Goal: Information Seeking & Learning: Check status

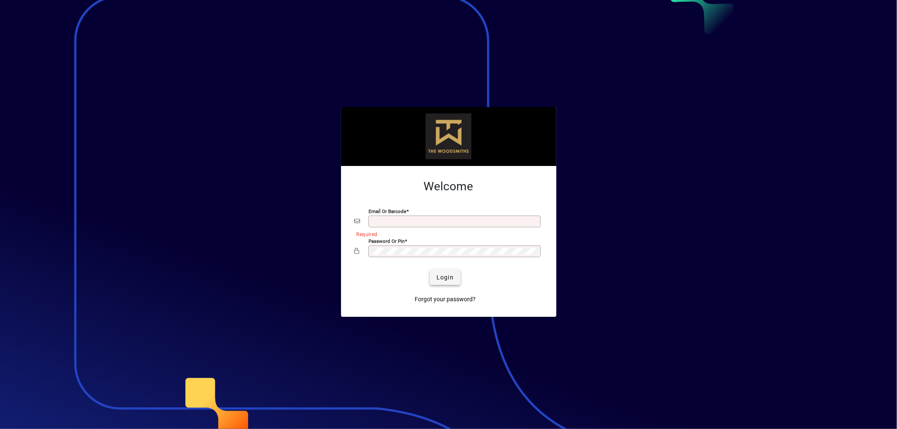
type input "**********"
click at [449, 279] on span "Login" at bounding box center [445, 277] width 17 height 9
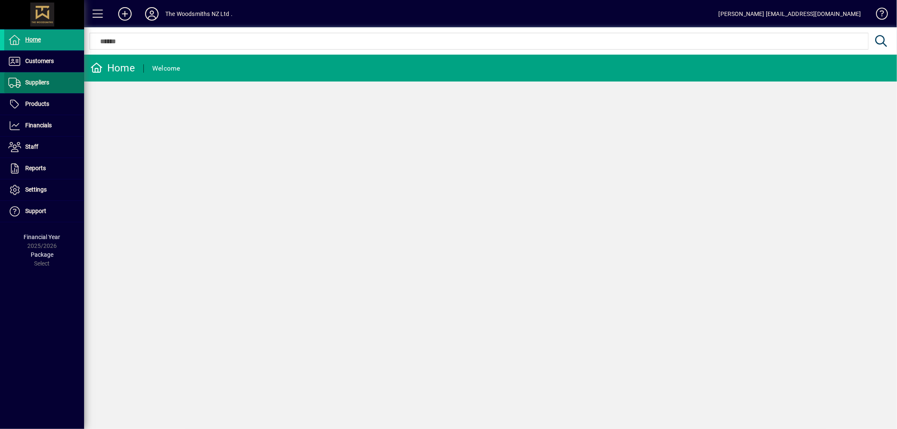
click at [50, 86] on span at bounding box center [44, 83] width 80 height 20
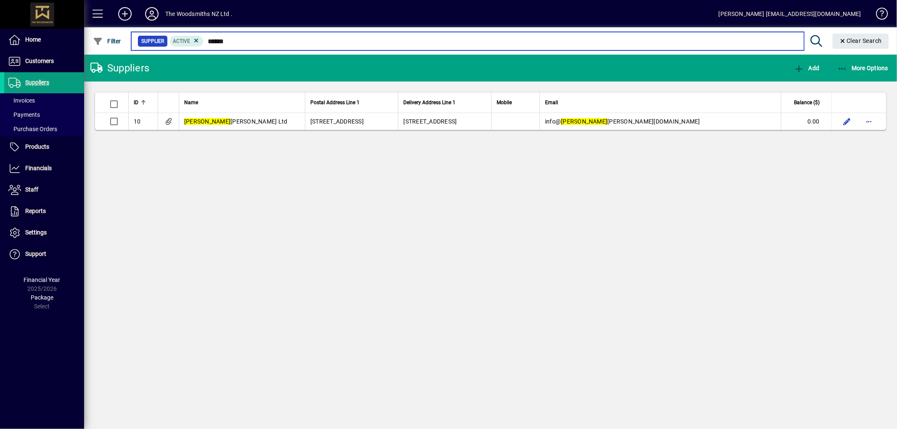
type input "******"
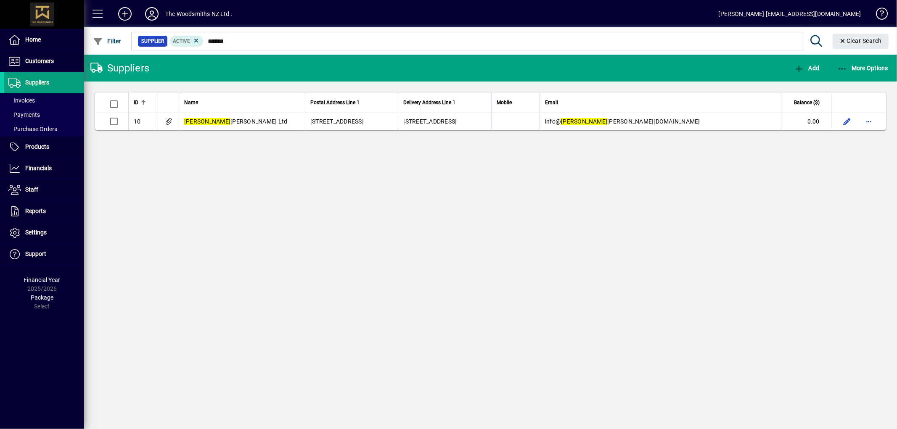
click at [657, 265] on div "Suppliers Add More Options ID Name Postal Address Line 1 Delivery Address Line …" at bounding box center [490, 242] width 813 height 375
click at [289, 183] on div "Suppliers Add More Options ID Name Postal Address Line 1 Delivery Address Line …" at bounding box center [490, 242] width 813 height 375
click at [318, 130] on table "ID Name Postal Address Line 1 Delivery Address Line 1 Mobile Email Balance ($) …" at bounding box center [491, 111] width 792 height 38
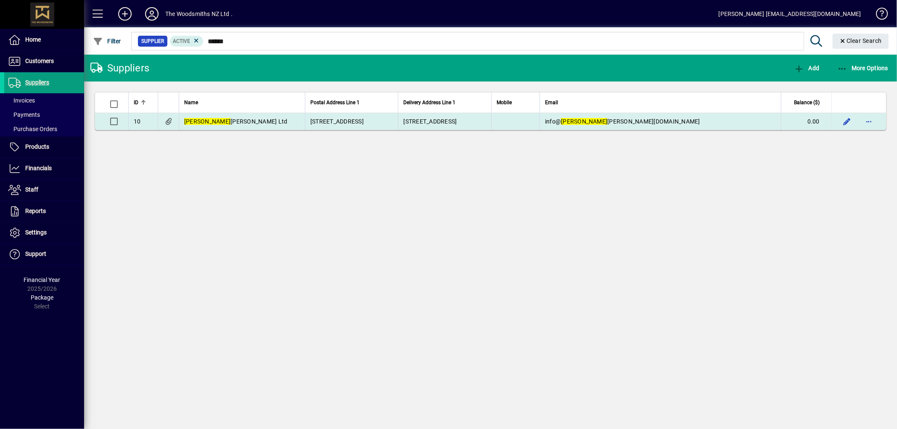
click at [327, 124] on span "[STREET_ADDRESS]" at bounding box center [336, 121] width 53 height 7
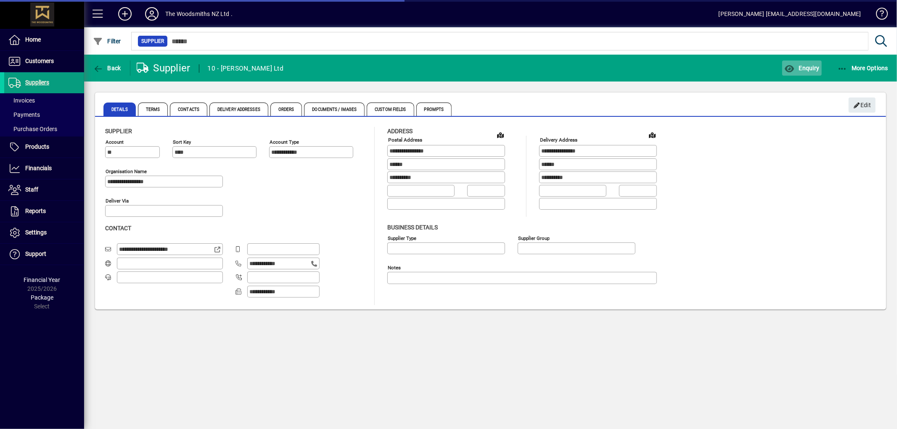
click at [793, 70] on icon "button" at bounding box center [790, 69] width 11 height 8
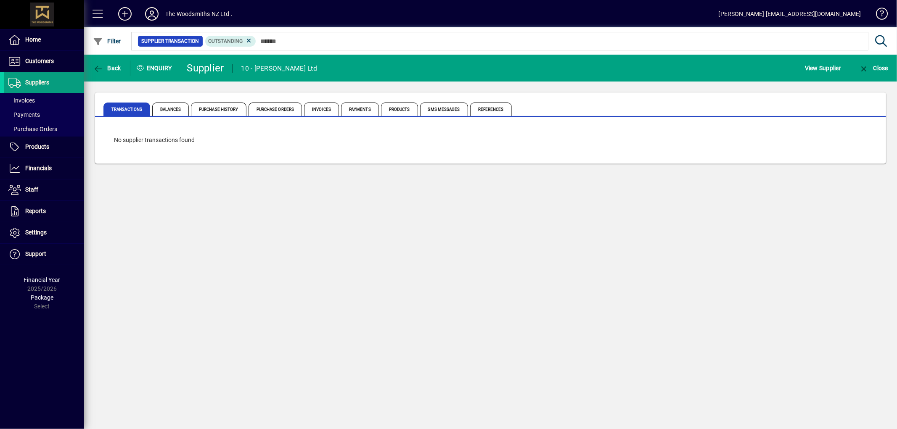
click at [248, 36] on div at bounding box center [536, 31] width 813 height 9
click at [245, 43] on icon at bounding box center [249, 41] width 8 height 8
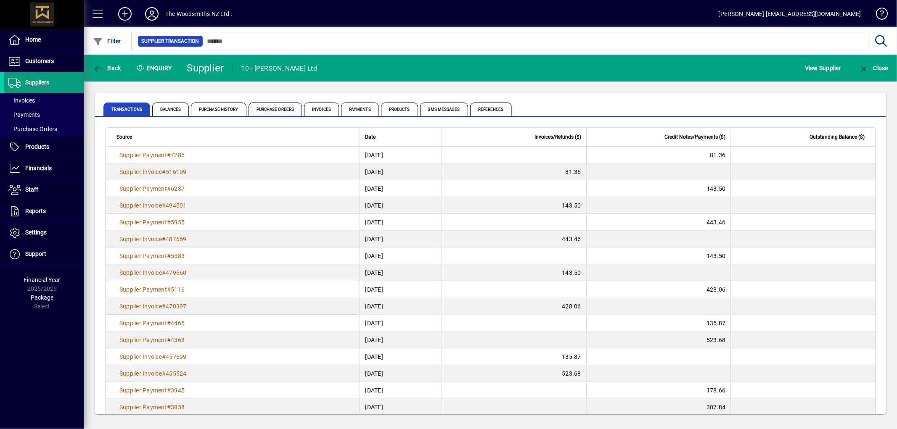
click at [292, 107] on span "Purchase Orders" at bounding box center [276, 109] width 54 height 13
